Goal: Information Seeking & Learning: Check status

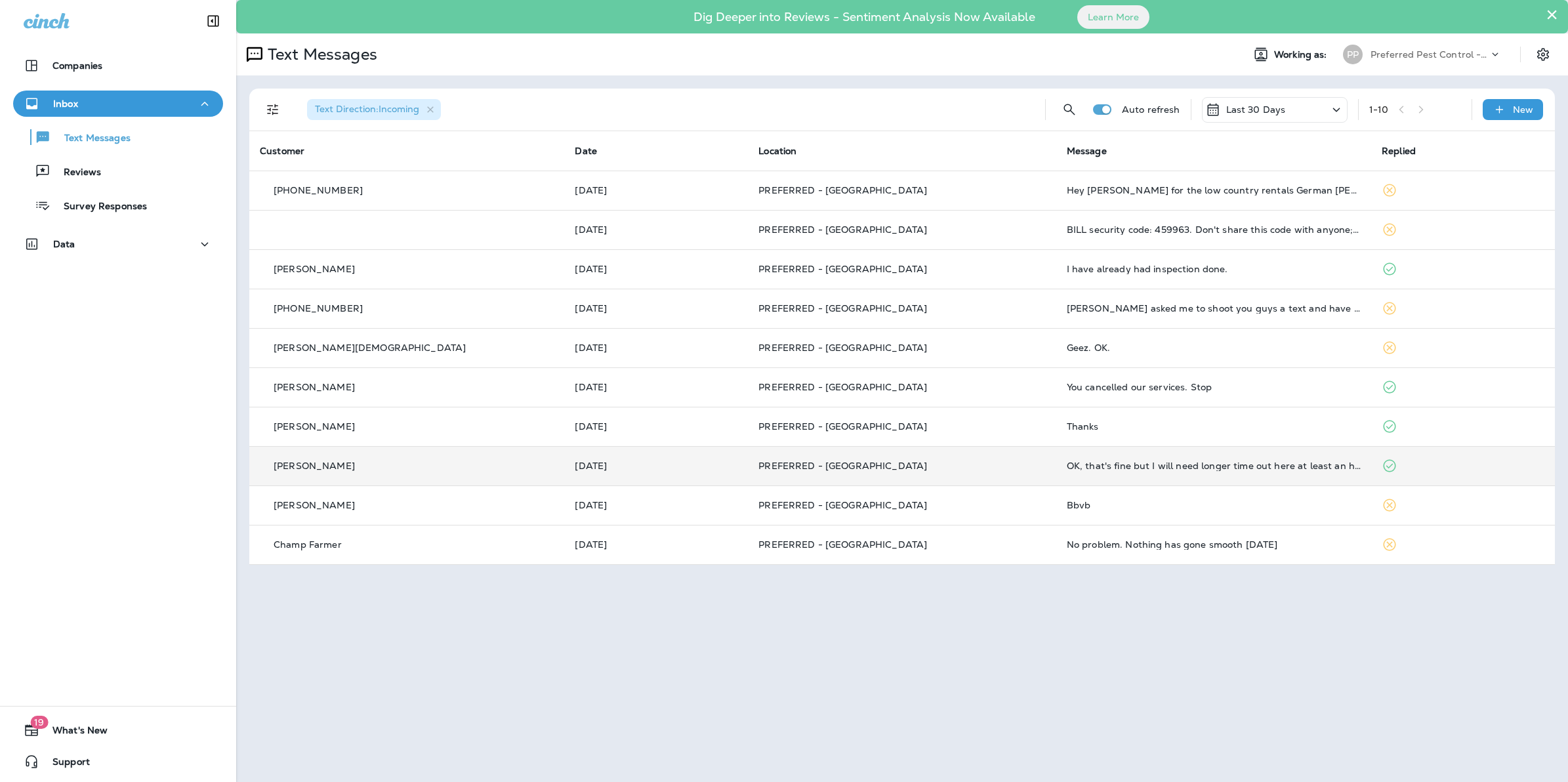
click at [1161, 476] on td "OK, that's fine but I will need longer time out here at least an hour and a hal…" at bounding box center [1214, 466] width 315 height 39
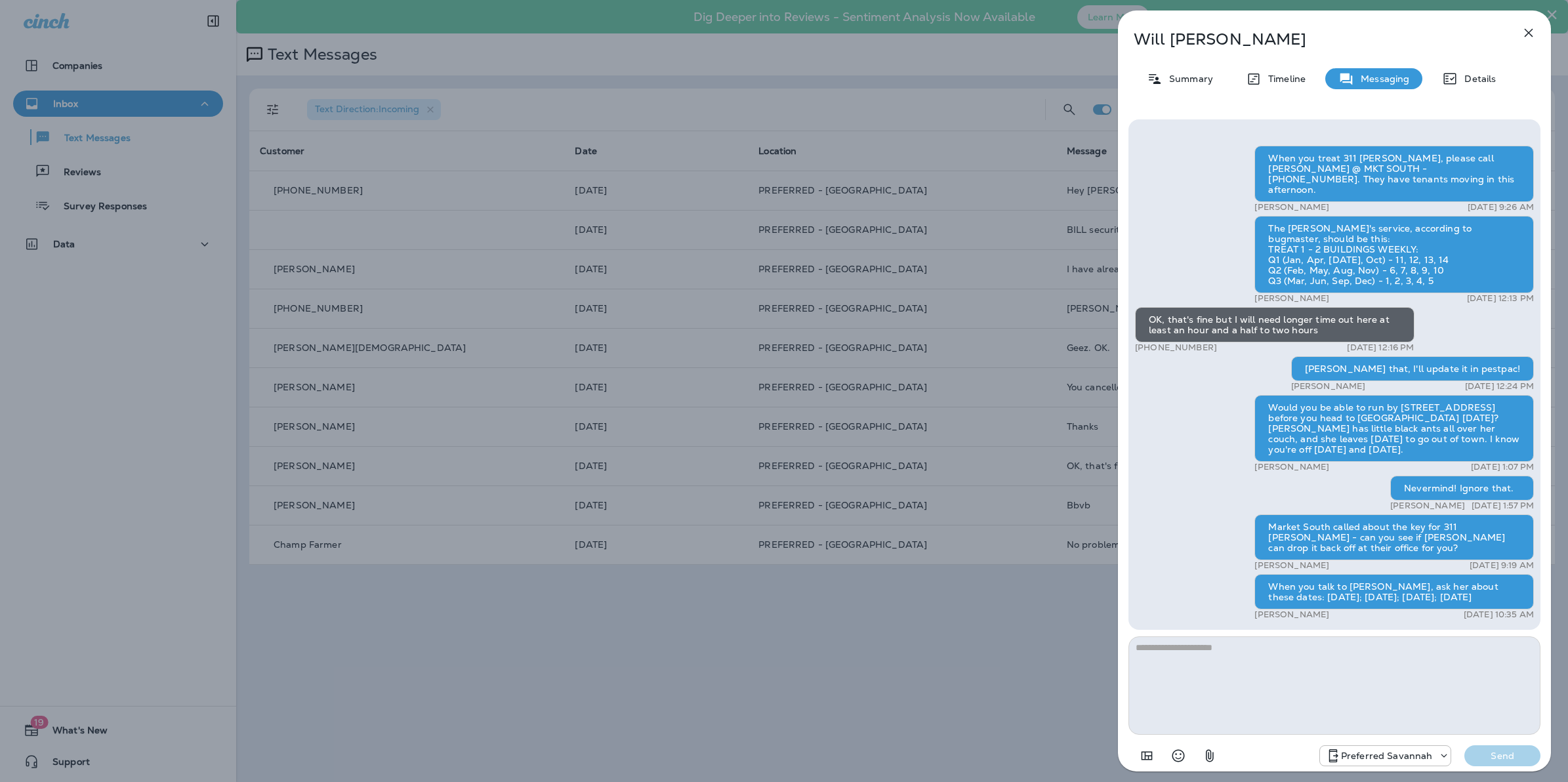
click at [526, 690] on div "[PERSON_NAME] Summary Timeline Messaging Details When you treat 311 [PERSON_NAM…" at bounding box center [784, 391] width 1568 height 782
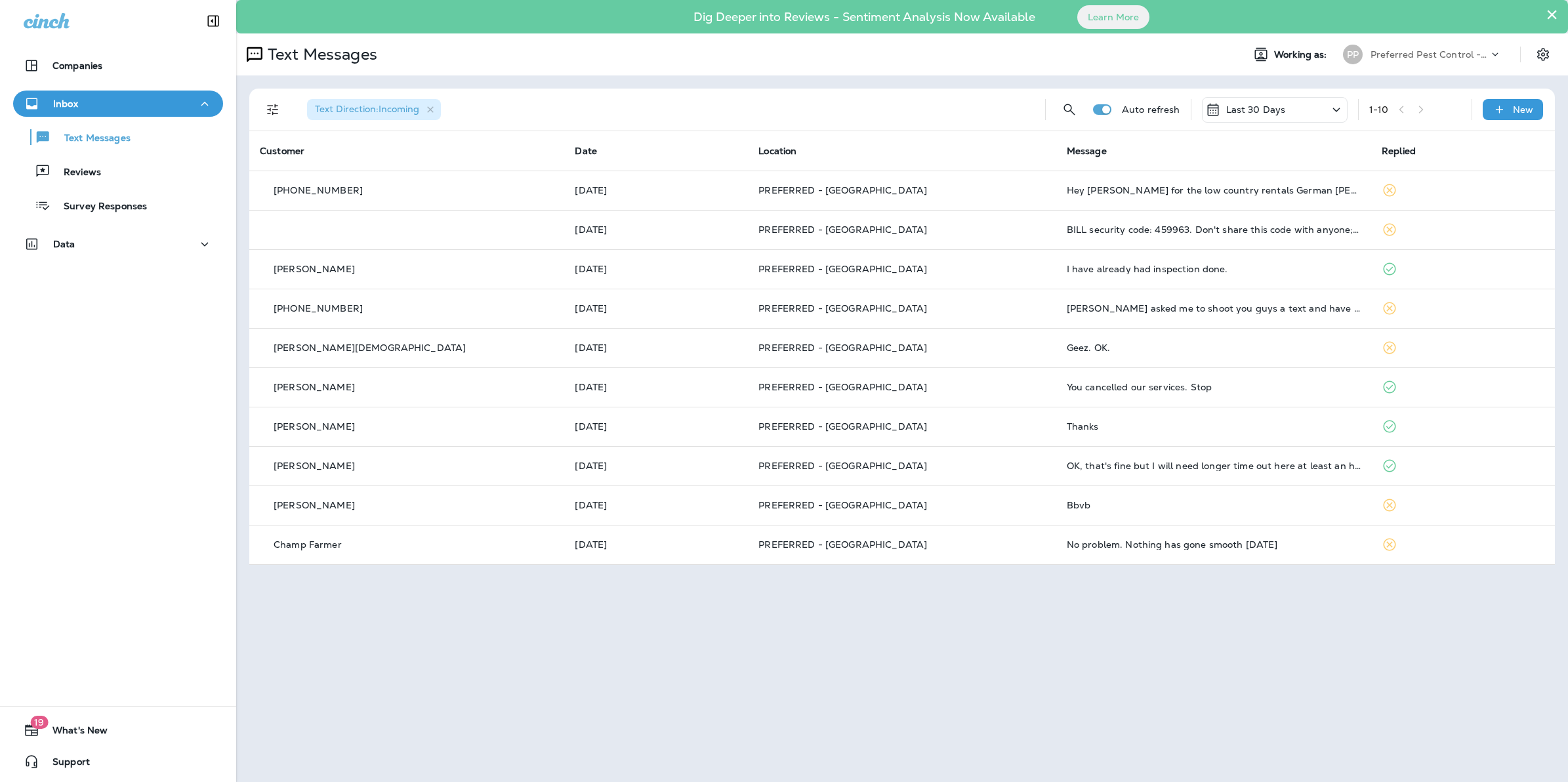
click at [1271, 89] on div "Text Direction : Incoming Auto refresh Last 30 Days 1 - 10 New" at bounding box center [904, 109] width 1290 height 42
click at [1264, 105] on p "Last 30 Days" at bounding box center [1256, 109] width 60 height 11
click at [1214, 165] on p "All" at bounding box center [1211, 169] width 13 height 11
